Goal: Task Accomplishment & Management: Use online tool/utility

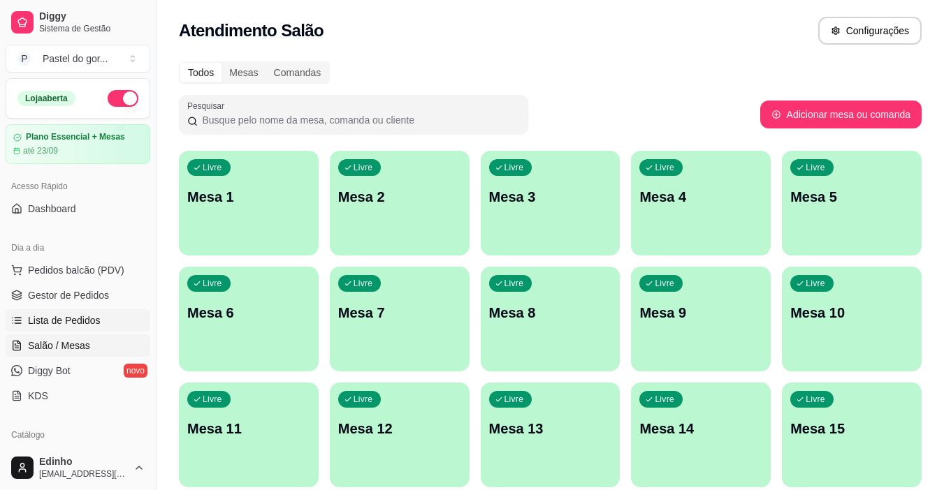
click at [59, 319] on span "Lista de Pedidos" at bounding box center [64, 321] width 73 height 14
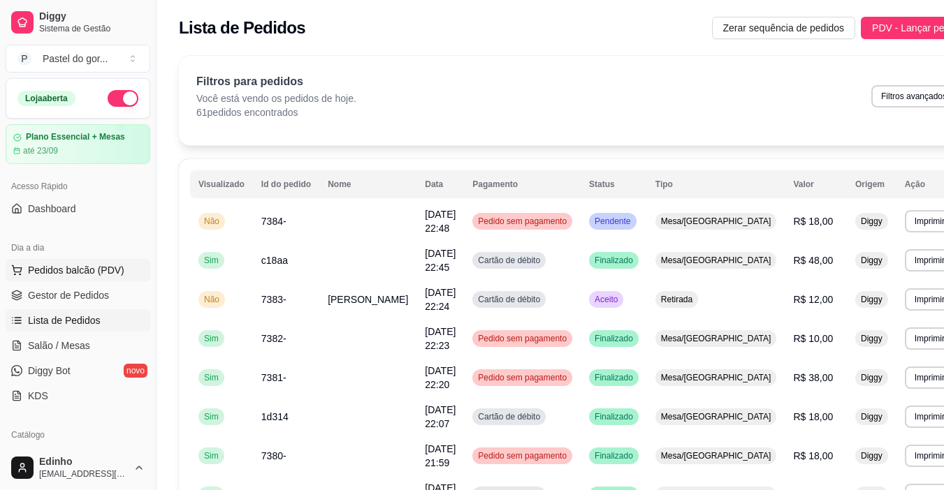
click at [51, 281] on button "Pedidos balcão (PDV)" at bounding box center [78, 270] width 145 height 22
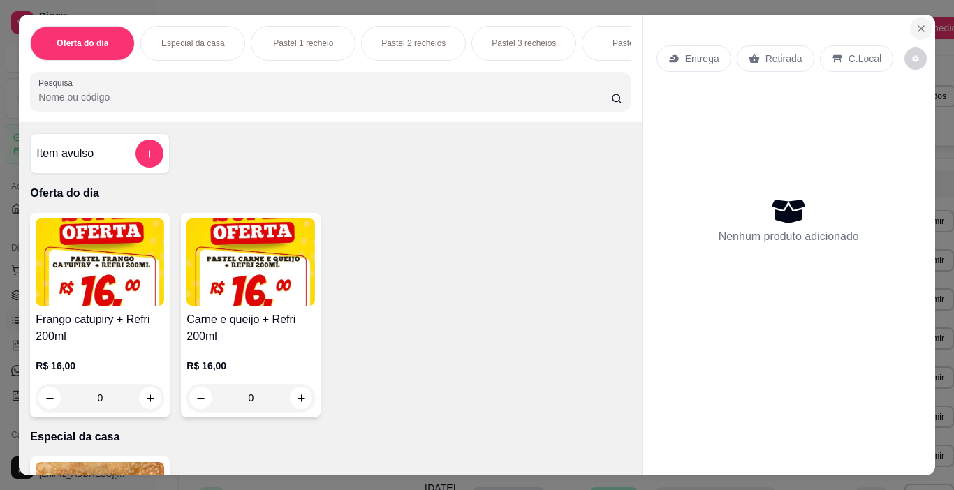
click at [919, 23] on icon "Close" at bounding box center [921, 28] width 11 height 11
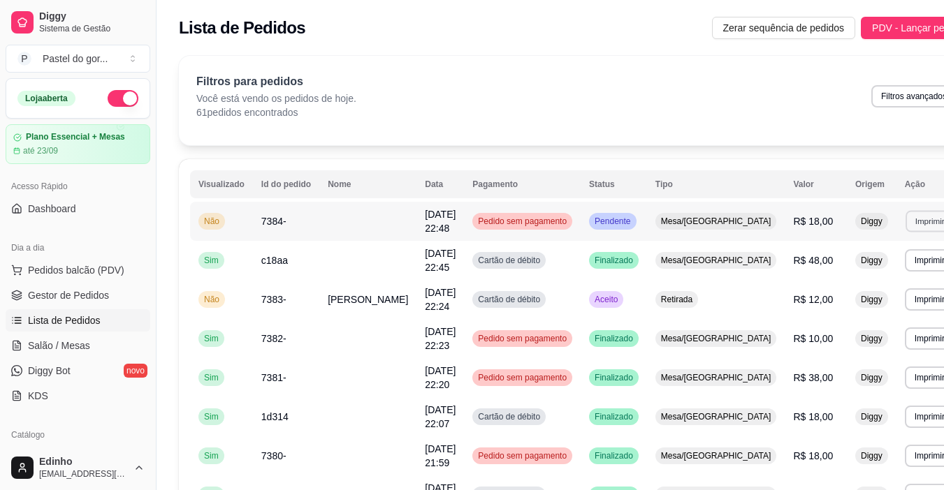
click at [905, 220] on button "Imprimir" at bounding box center [929, 221] width 48 height 22
click at [857, 270] on button "IMPRESSORA" at bounding box center [852, 270] width 98 height 22
